Goal: Task Accomplishment & Management: Complete application form

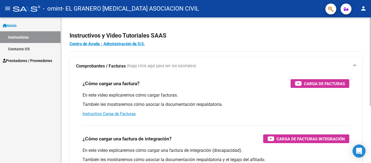
click at [211, 32] on h2 "Instructivos y Video Tutoriales SAAS" at bounding box center [216, 35] width 293 height 10
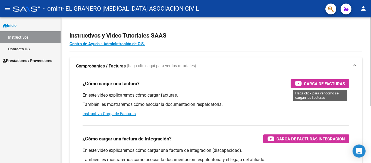
click at [302, 81] on div "Carga de Facturas" at bounding box center [320, 83] width 50 height 9
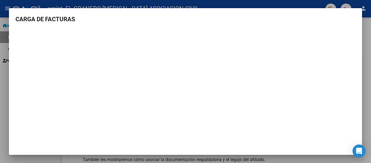
click at [38, 6] on div at bounding box center [185, 81] width 371 height 163
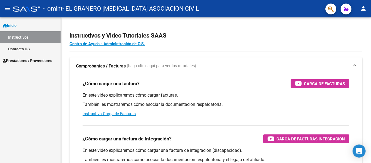
click at [31, 49] on link "Contacto OS" at bounding box center [30, 49] width 61 height 12
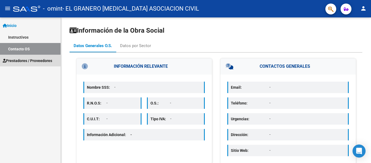
click at [39, 62] on span "Prestadores / Proveedores" at bounding box center [27, 61] width 49 height 6
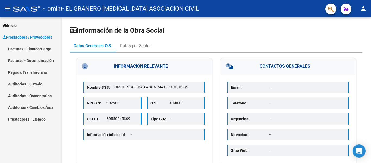
click at [37, 48] on link "Facturas - Listado/Carga" at bounding box center [30, 49] width 61 height 12
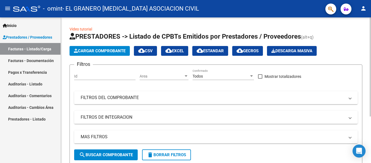
click at [122, 49] on span "Cargar Comprobante" at bounding box center [100, 50] width 52 height 5
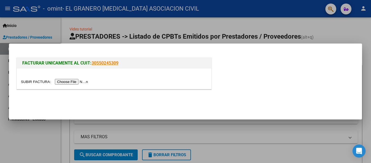
click at [84, 82] on input "file" at bounding box center [55, 82] width 69 height 6
click at [82, 85] on div at bounding box center [114, 79] width 195 height 20
click at [82, 83] on input "file" at bounding box center [55, 82] width 69 height 6
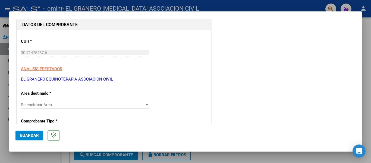
scroll to position [54, 0]
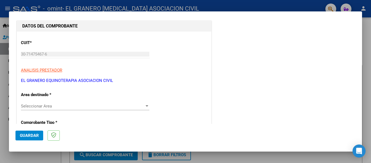
click at [68, 103] on div "Seleccionar Area Seleccionar Area" at bounding box center [85, 106] width 129 height 8
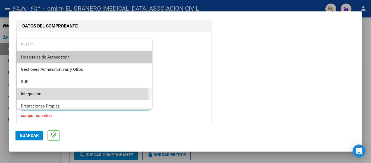
click at [67, 96] on span "Integración" at bounding box center [84, 94] width 127 height 12
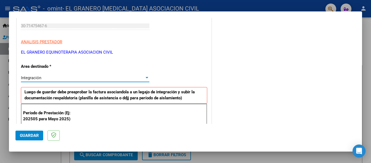
scroll to position [136, 0]
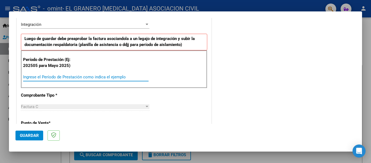
click at [79, 76] on input "Ingrese el Período de Prestación como indica el ejemplo" at bounding box center [86, 77] width 126 height 5
click at [77, 78] on input "Ingrese el Período de Prestación como indica el ejemplo" at bounding box center [86, 77] width 126 height 5
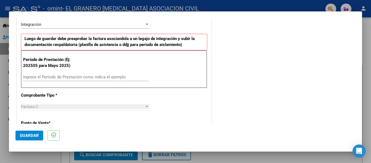
click at [79, 81] on div "Ingrese el Período de Prestación como indica el ejemplo" at bounding box center [86, 79] width 126 height 13
click at [83, 77] on input "Ingrese el Período de Prestación como indica el ejemplo" at bounding box center [86, 77] width 126 height 5
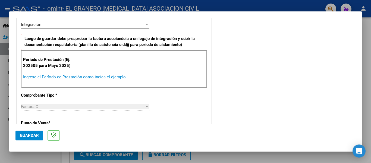
click at [191, 58] on div "Período de Prestación (Ej: 202505 para [DATE]) Ingrese el Período de Prestación…" at bounding box center [114, 69] width 187 height 38
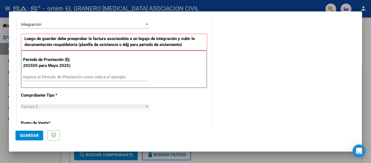
click at [89, 77] on input "Ingrese el Período de Prestación como indica el ejemplo" at bounding box center [86, 77] width 126 height 5
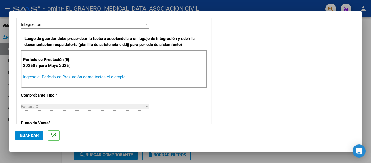
click at [116, 78] on input "Ingrese el Período de Prestación como indica el ejemplo" at bounding box center [86, 77] width 126 height 5
click at [119, 76] on input "Ingrese el Período de Prestación como indica el ejemplo" at bounding box center [86, 77] width 126 height 5
drag, startPoint x: 117, startPoint y: 78, endPoint x: 119, endPoint y: 75, distance: 4.3
click at [118, 77] on input "Ingrese el Período de Prestación como indica el ejemplo" at bounding box center [86, 77] width 126 height 5
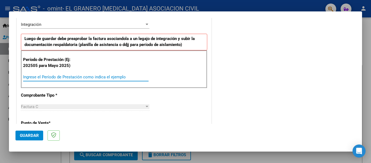
type input "7"
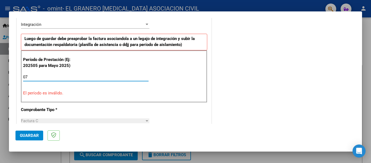
type input "0"
type input "31072025"
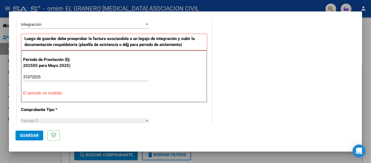
click at [63, 103] on div "CUIT * 30-71475467-6 Ingresar CUIT ANALISIS PRESTADOR EL GRANERO [MEDICAL_DATA]…" at bounding box center [114, 161] width 195 height 423
click at [102, 80] on div "31072025 Ingrese el Período de Prestación como indica el ejemplo" at bounding box center [86, 77] width 126 height 8
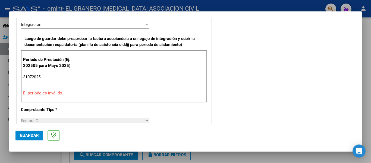
drag, startPoint x: 75, startPoint y: 75, endPoint x: 7, endPoint y: 75, distance: 67.4
click at [7, 75] on div "COMPROBANTE VER COMPROBANTE El comprobante fue leído exitosamente. DATOS DEL CO…" at bounding box center [185, 81] width 371 height 163
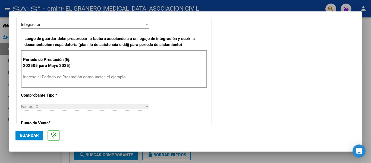
click at [116, 108] on div "Factura C" at bounding box center [83, 106] width 124 height 5
click at [110, 91] on div "CUIT * 30-71475467-6 Ingresar CUIT ANALISIS PRESTADOR EL GRANERO [MEDICAL_DATA]…" at bounding box center [114, 154] width 195 height 409
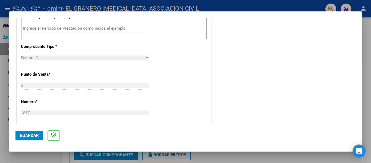
scroll to position [190, 0]
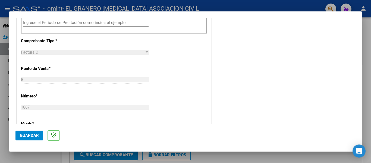
click at [81, 53] on div "Factura C" at bounding box center [83, 52] width 124 height 5
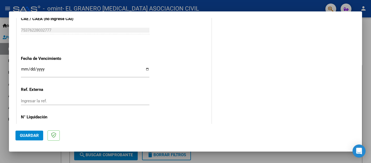
scroll to position [373, 0]
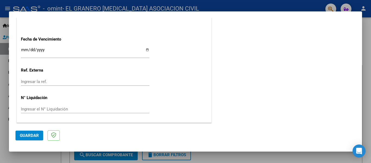
click at [82, 48] on input "Ingresar la fecha" at bounding box center [85, 52] width 129 height 9
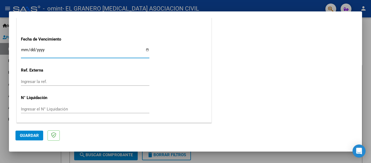
click at [41, 52] on input "Ingresar la fecha" at bounding box center [85, 52] width 129 height 9
click at [27, 49] on input "Ingresar la fecha" at bounding box center [85, 52] width 129 height 9
type input "[DATE]"
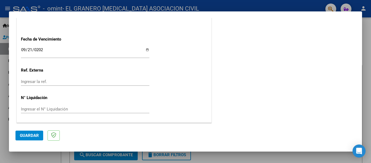
click at [54, 108] on input "Ingresar el N° Liquidación" at bounding box center [85, 109] width 129 height 5
click at [27, 136] on span "Guardar" at bounding box center [29, 135] width 19 height 5
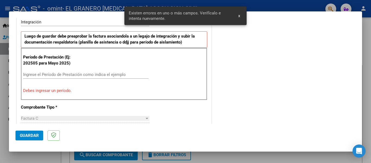
scroll to position [137, 0]
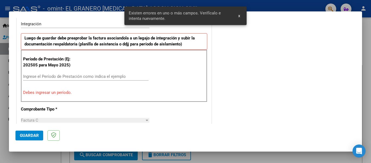
click at [76, 76] on input "Ingrese el Período de Prestación como indica el ejemplo" at bounding box center [86, 76] width 126 height 5
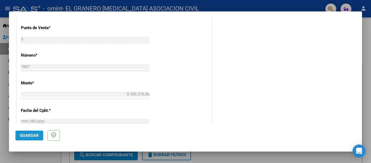
click at [36, 139] on button "Guardar" at bounding box center [29, 136] width 28 height 10
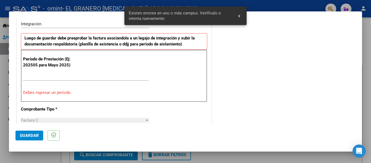
click at [50, 76] on input "Ingrese el Período de Prestación como indica el ejemplo" at bounding box center [86, 76] width 126 height 5
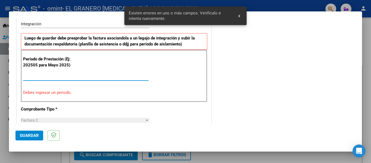
drag, startPoint x: 46, startPoint y: 78, endPoint x: 10, endPoint y: 74, distance: 36.1
click at [10, 74] on mat-dialog-content "COMPROBANTE VER COMPROBANTE El comprobante fue leído exitosamente. DATOS DEL CO…" at bounding box center [185, 71] width 353 height 106
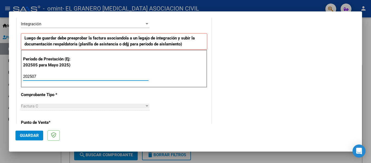
type input "202507"
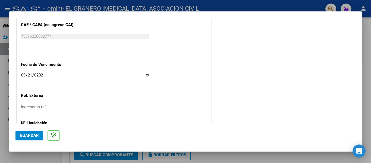
scroll to position [373, 0]
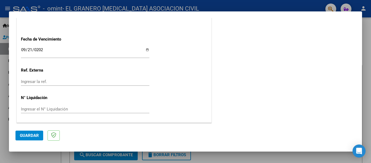
click at [32, 130] on mat-dialog-actions "Guardar" at bounding box center [185, 134] width 340 height 21
click at [34, 135] on span "Guardar" at bounding box center [29, 135] width 19 height 5
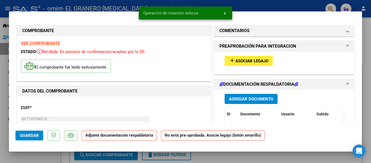
scroll to position [27, 0]
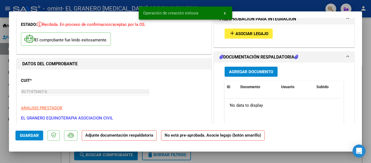
click at [256, 70] on span "Agregar Documento" at bounding box center [251, 71] width 44 height 5
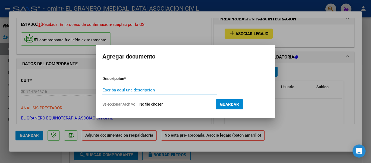
click at [108, 89] on input "Escriba aquí una descripcion" at bounding box center [160, 90] width 115 height 5
click at [174, 105] on input "Seleccionar Archivo" at bounding box center [175, 104] width 72 height 5
type input "C:\fakepath\Planilla de asistencia-7.pdf"
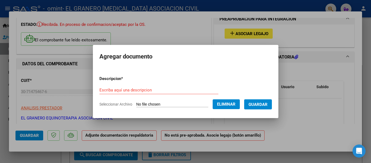
click at [261, 104] on span "Guardar" at bounding box center [258, 104] width 19 height 5
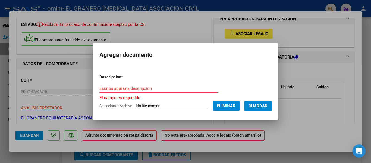
click at [156, 91] on div "Escriba aquí una descripcion" at bounding box center [159, 88] width 119 height 8
click at [158, 91] on div "Escriba aquí una descripcion" at bounding box center [159, 88] width 119 height 8
click at [160, 85] on div "Escriba aquí una descripcion" at bounding box center [159, 88] width 119 height 8
click at [161, 87] on input "Escriba aquí una descripcion" at bounding box center [159, 88] width 119 height 5
click at [141, 88] on input "Escriba aquí una descripcion" at bounding box center [159, 88] width 119 height 5
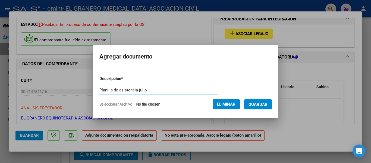
type input "Planilla de asistencia julio"
click at [253, 97] on form "Descripcion * Planilla de asistencia julio Escriba aquí una descripcion Selecci…" at bounding box center [186, 92] width 173 height 40
click at [256, 103] on span "Guardar" at bounding box center [258, 104] width 19 height 5
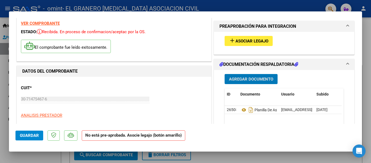
scroll to position [0, 0]
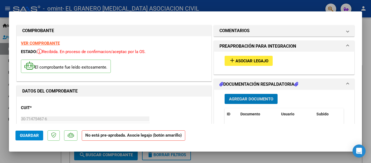
click at [34, 142] on mat-dialog-actions "Guardar No está pre-aprobada. Asocie legajo (botón amarillo)" at bounding box center [185, 134] width 340 height 21
click at [37, 135] on span "Guardar" at bounding box center [29, 135] width 19 height 5
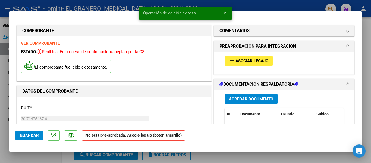
click at [325, 1] on div at bounding box center [185, 81] width 371 height 163
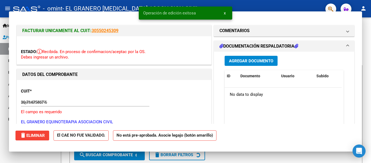
type input "$ 0,00"
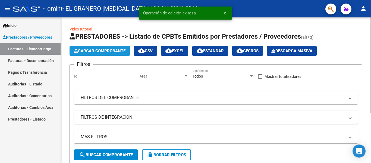
click at [103, 51] on span "Cargar Comprobante" at bounding box center [100, 50] width 52 height 5
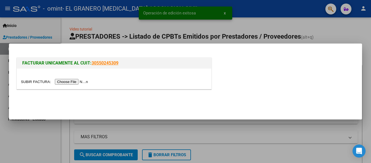
click at [76, 84] on input "file" at bounding box center [55, 82] width 69 height 6
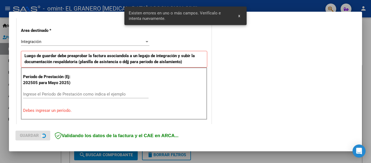
scroll to position [126, 0]
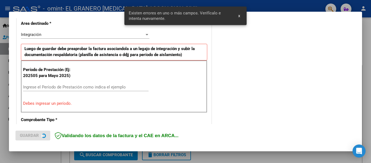
click at [49, 88] on input "Ingrese el Período de Prestación como indica el ejemplo" at bounding box center [86, 87] width 126 height 5
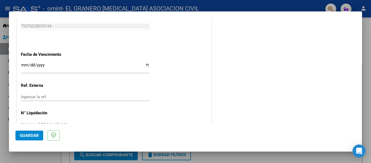
scroll to position [371, 0]
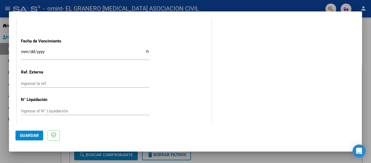
type input "202508"
click at [23, 50] on input "Ingresar la fecha" at bounding box center [85, 53] width 129 height 9
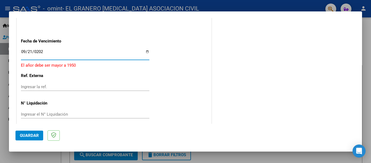
type input "[DATE]"
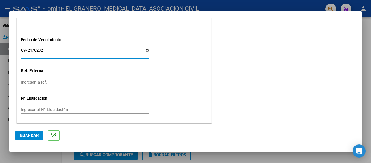
scroll to position [373, 0]
click at [52, 112] on div "Ingresar el N° Liquidación" at bounding box center [85, 109] width 129 height 8
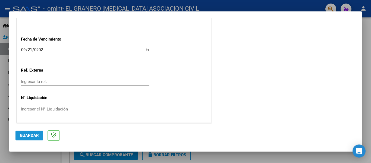
click at [25, 137] on span "Guardar" at bounding box center [29, 135] width 19 height 5
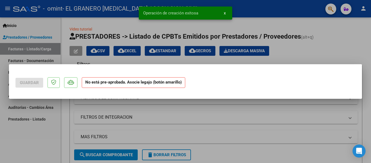
scroll to position [0, 0]
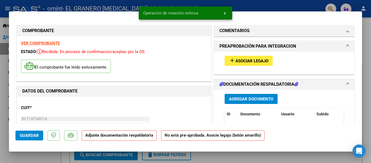
click at [257, 102] on button "Agregar Documento" at bounding box center [251, 99] width 53 height 10
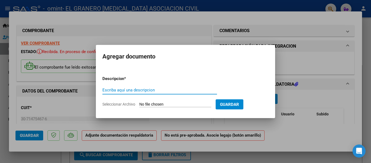
click at [173, 103] on input "Seleccionar Archivo" at bounding box center [175, 104] width 72 height 5
type input "C:\fakepath\FAC-C-00005-00001868 - MORENO_BAUTISTA-08-2025.pdf"
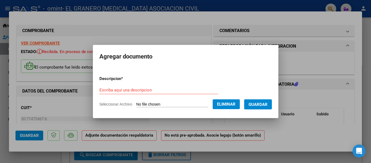
click at [261, 102] on span "Guardar" at bounding box center [258, 104] width 19 height 5
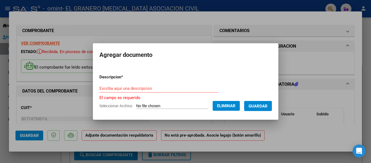
click at [152, 89] on input "Escriba aquí una descripcion" at bounding box center [159, 88] width 119 height 5
click at [231, 103] on button "Eliminar" at bounding box center [226, 106] width 27 height 10
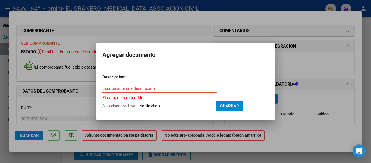
click at [163, 108] on input "Seleccionar Archivo" at bounding box center [175, 106] width 72 height 5
type input "C:\fakepath\Planilla de asistencia-8.pdf"
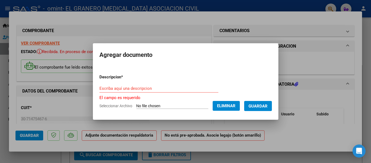
click at [268, 108] on span "Guardar" at bounding box center [258, 106] width 19 height 5
click at [126, 87] on input "Escriba aquí una descripcion" at bounding box center [159, 88] width 119 height 5
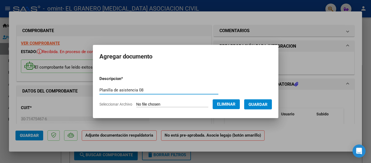
type input "Planilla de asistencia 08"
click at [268, 102] on span "Guardar" at bounding box center [258, 104] width 19 height 5
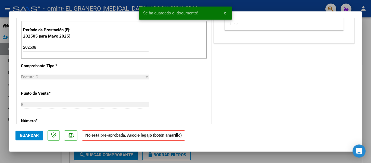
scroll to position [163, 0]
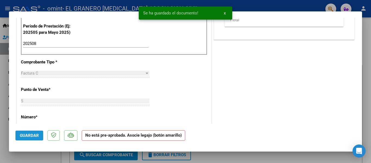
click at [34, 137] on span "Guardar" at bounding box center [29, 135] width 19 height 5
click at [13, 5] on div at bounding box center [185, 81] width 371 height 163
type input "$ 0,00"
